Goal: Task Accomplishment & Management: Complete application form

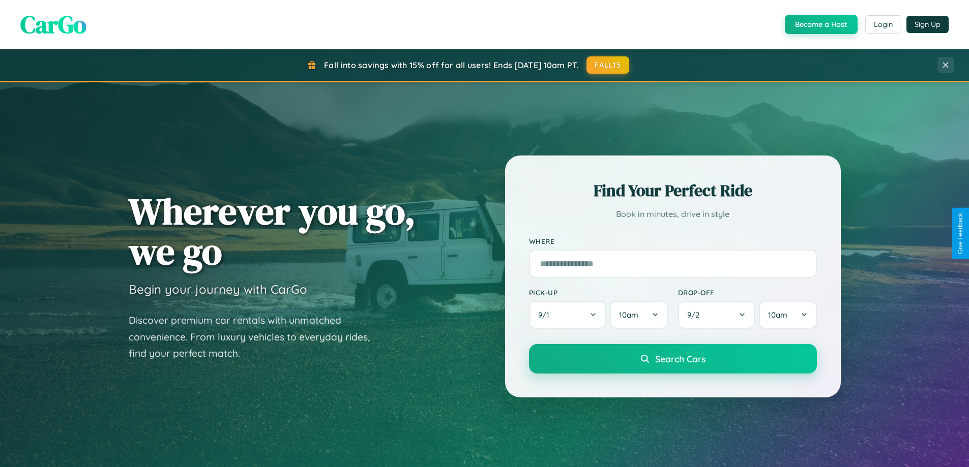
scroll to position [700, 0]
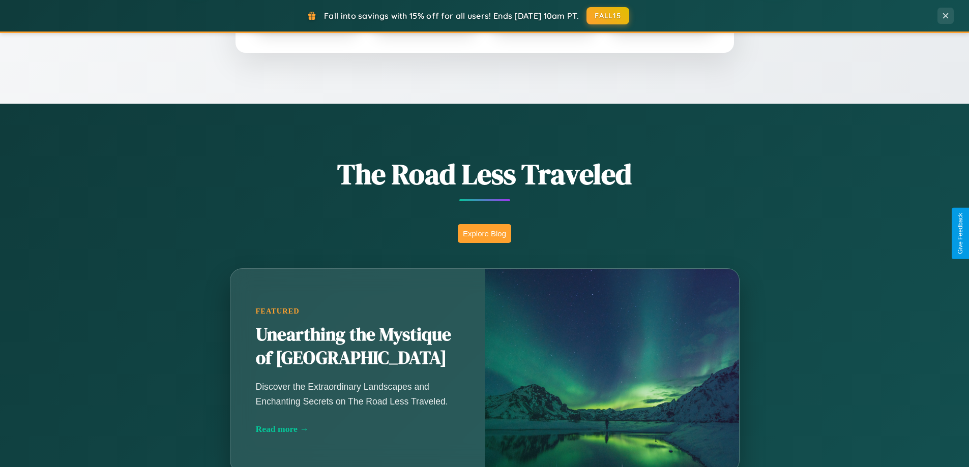
click at [484, 233] on button "Explore Blog" at bounding box center [484, 233] width 53 height 19
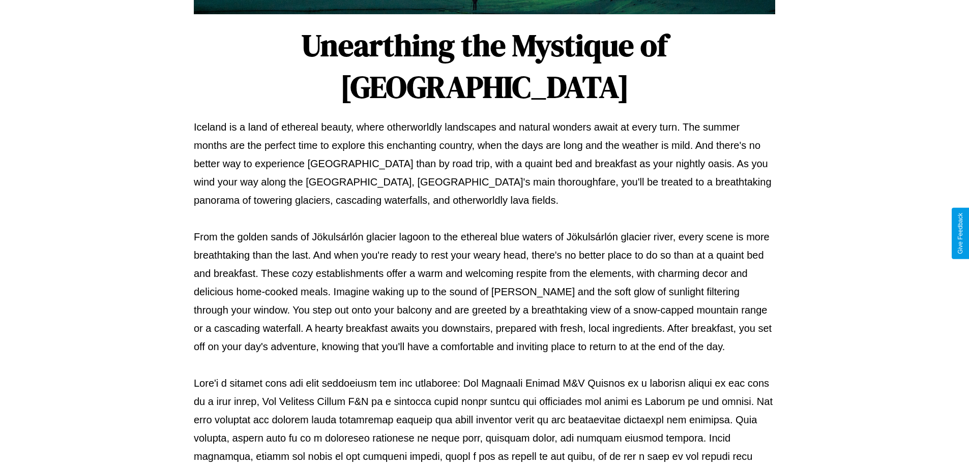
scroll to position [329, 0]
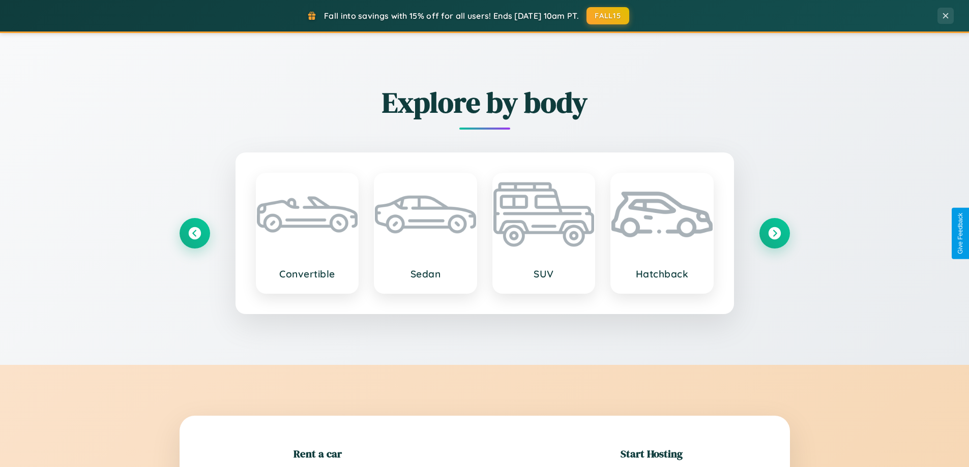
scroll to position [220, 0]
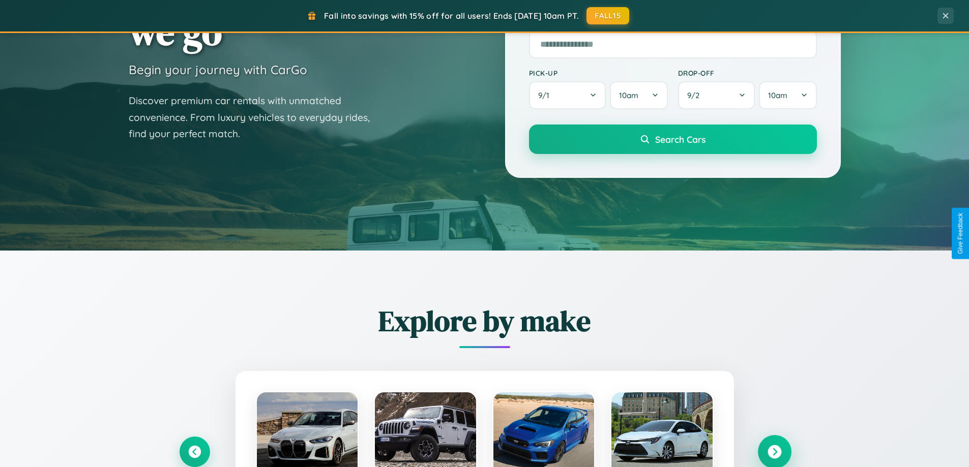
click at [774, 452] on icon at bounding box center [774, 452] width 14 height 14
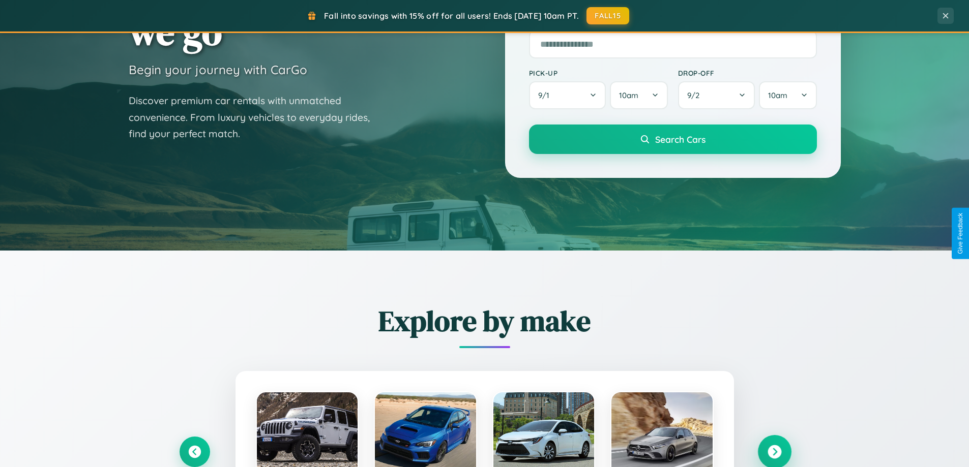
click at [774, 451] on icon at bounding box center [774, 452] width 14 height 14
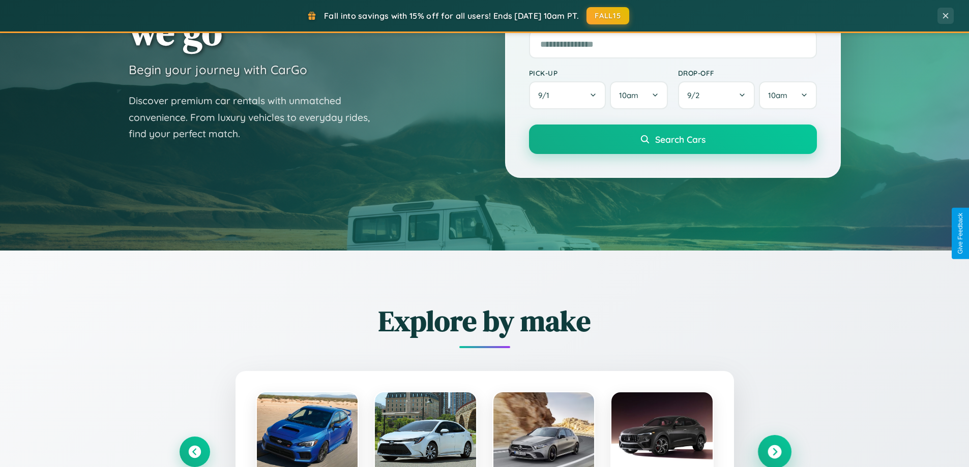
click at [774, 451] on icon at bounding box center [774, 452] width 14 height 14
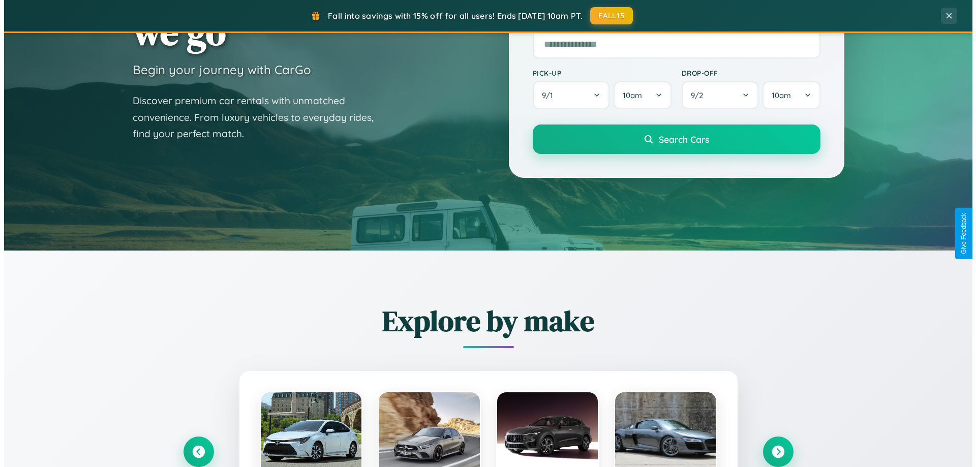
scroll to position [0, 0]
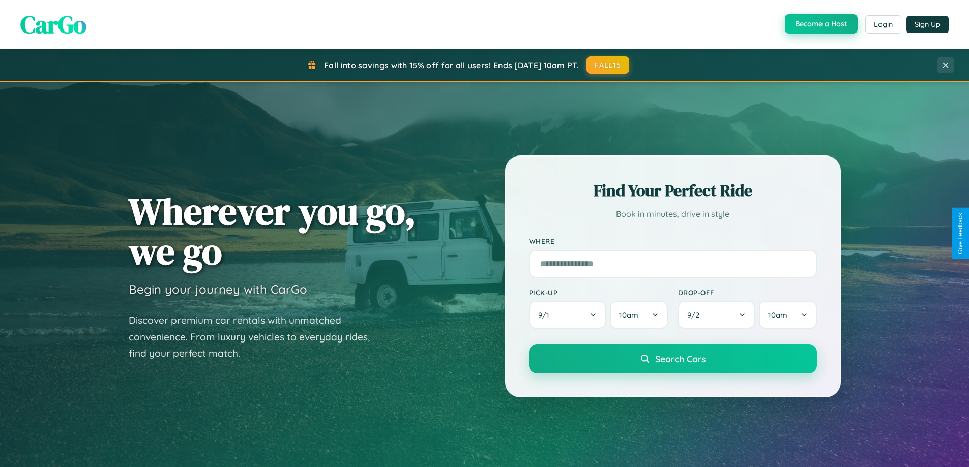
click at [820, 24] on button "Become a Host" at bounding box center [821, 23] width 73 height 19
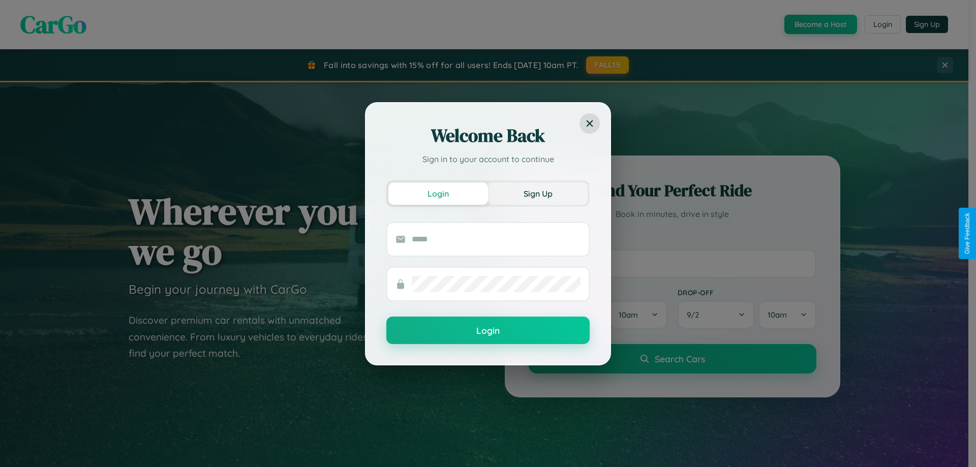
click at [538, 193] on button "Sign Up" at bounding box center [538, 194] width 100 height 22
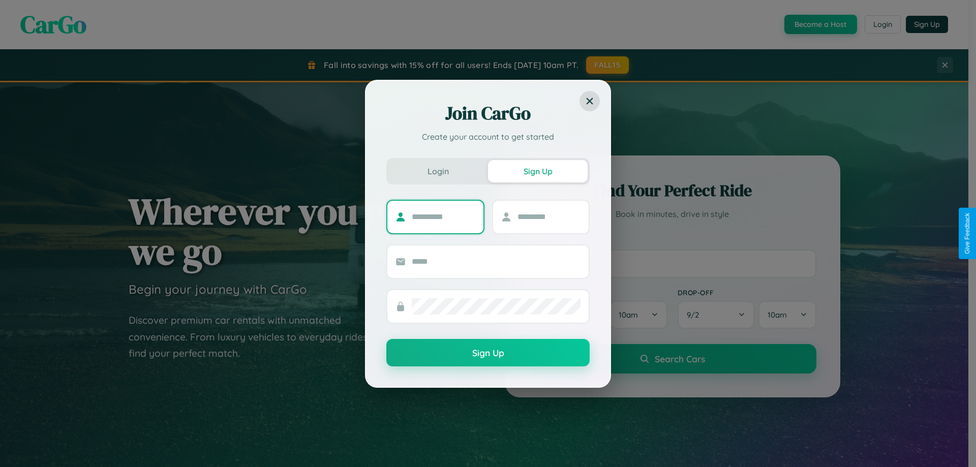
click at [443, 217] on input "text" at bounding box center [444, 217] width 64 height 16
type input "*****"
click at [549, 217] on input "text" at bounding box center [550, 217] width 64 height 16
type input "*****"
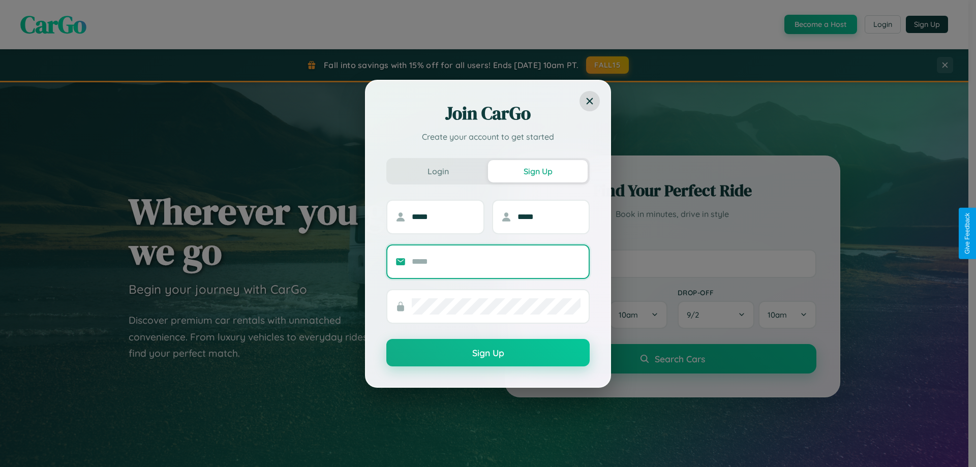
click at [496, 261] on input "text" at bounding box center [496, 262] width 169 height 16
type input "**********"
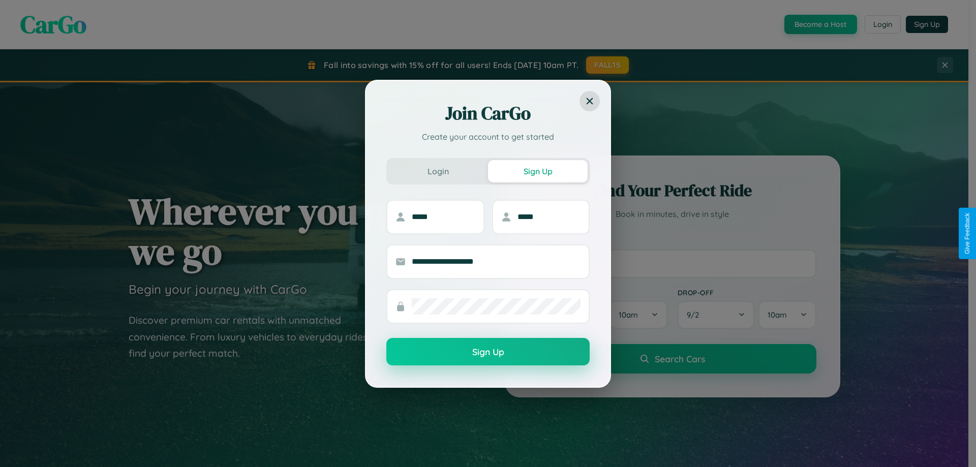
click at [488, 352] on button "Sign Up" at bounding box center [487, 351] width 203 height 27
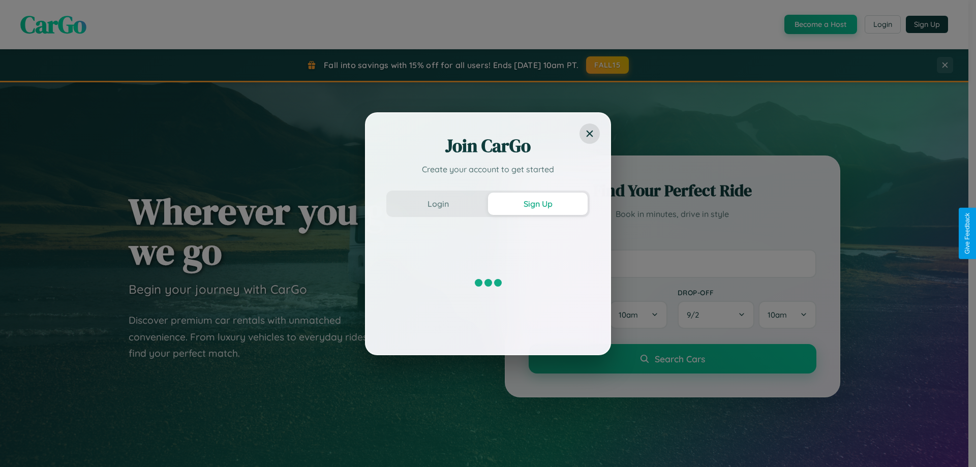
click at [820, 24] on div "Join CarGo Create your account to get started Login Sign Up" at bounding box center [488, 233] width 976 height 467
